Goal: Browse casually: Explore the website without a specific task or goal

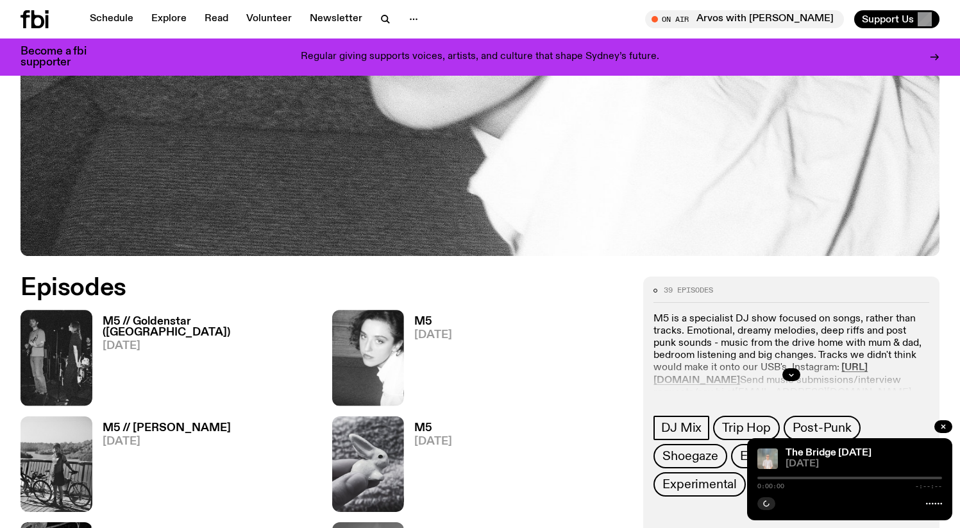
scroll to position [442, 0]
click at [73, 390] on icon "button" at bounding box center [76, 393] width 11 height 13
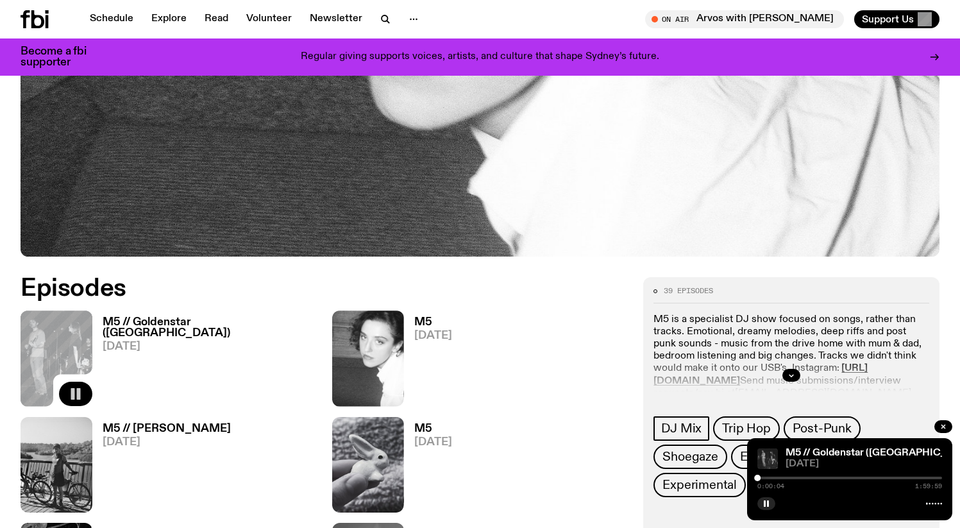
click at [792, 477] on div at bounding box center [849, 477] width 185 height 3
click at [796, 477] on div at bounding box center [849, 477] width 185 height 3
click at [798, 477] on div at bounding box center [796, 477] width 6 height 6
click at [802, 477] on div at bounding box center [849, 477] width 185 height 3
click at [805, 478] on div at bounding box center [849, 477] width 185 height 3
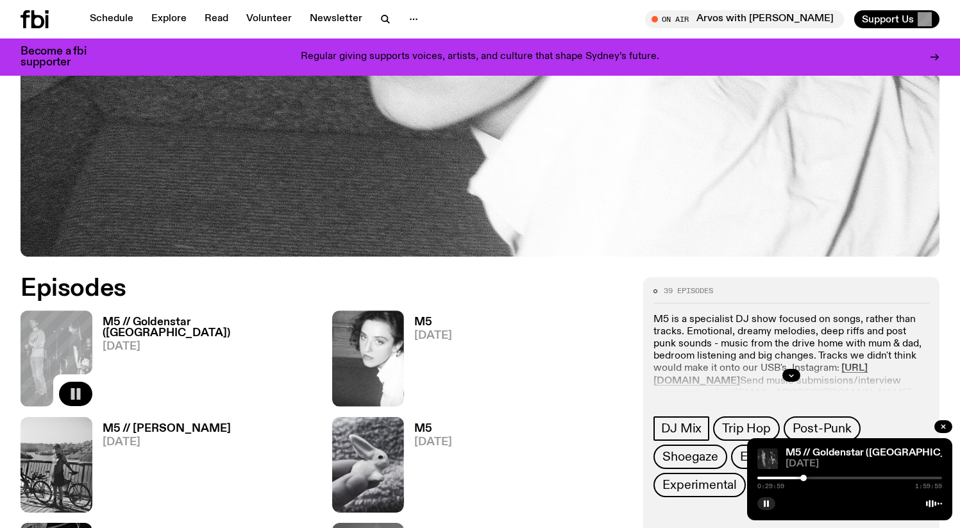
click at [803, 478] on div at bounding box center [803, 477] width 6 height 6
click at [801, 477] on div at bounding box center [714, 477] width 185 height 3
click at [803, 476] on div at bounding box center [801, 477] width 6 height 6
click at [803, 476] on div at bounding box center [802, 477] width 6 height 6
click at [804, 476] on div at bounding box center [804, 477] width 6 height 6
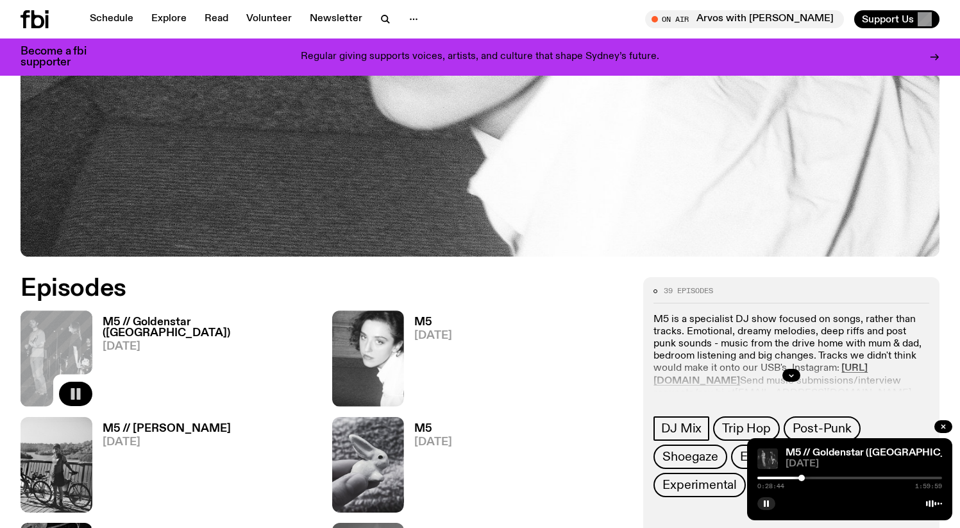
click at [801, 477] on div at bounding box center [801, 477] width 6 height 6
click at [804, 477] on div at bounding box center [804, 477] width 6 height 6
click at [765, 502] on icon "button" at bounding box center [766, 503] width 8 height 8
